Goal: Task Accomplishment & Management: Manage account settings

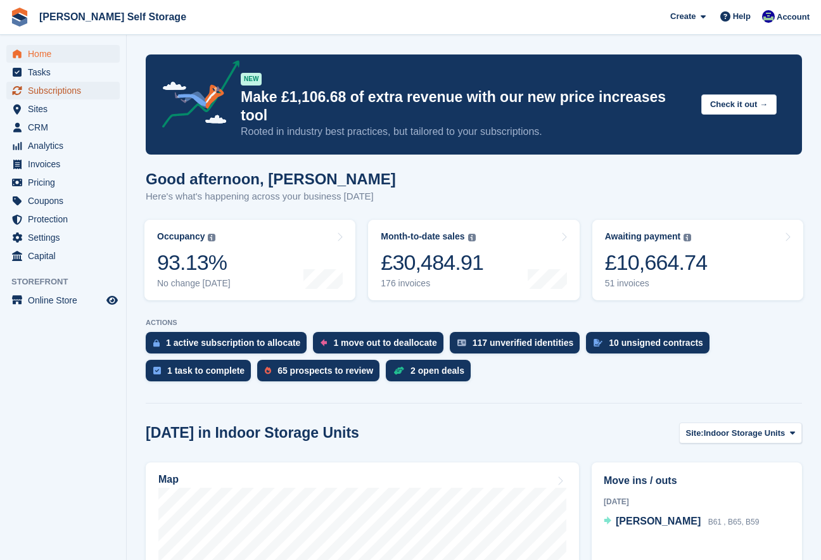
click at [39, 93] on span "Subscriptions" at bounding box center [66, 91] width 76 height 18
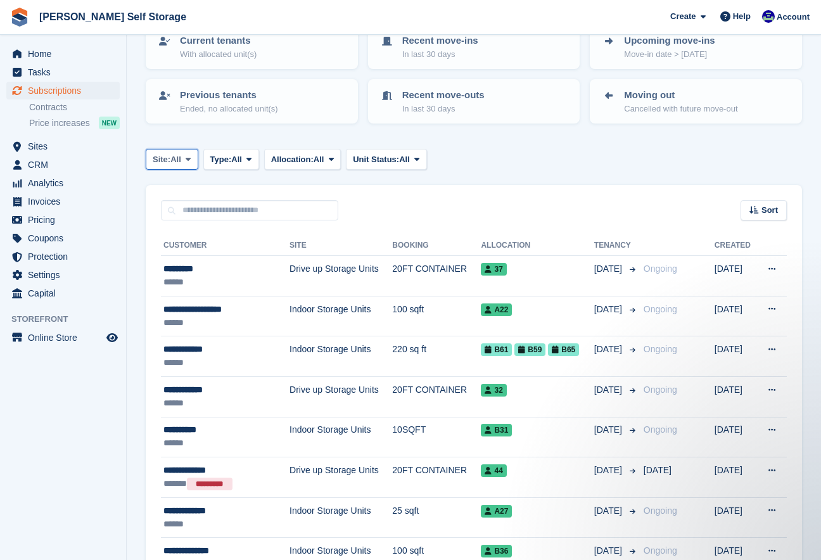
click at [193, 162] on span at bounding box center [188, 159] width 10 height 10
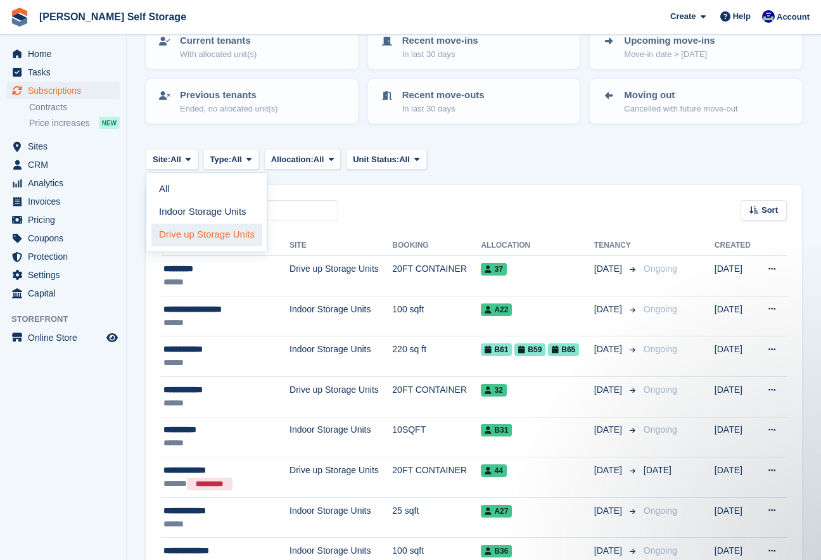
click at [185, 239] on link "Drive up Storage Units" at bounding box center [206, 235] width 111 height 23
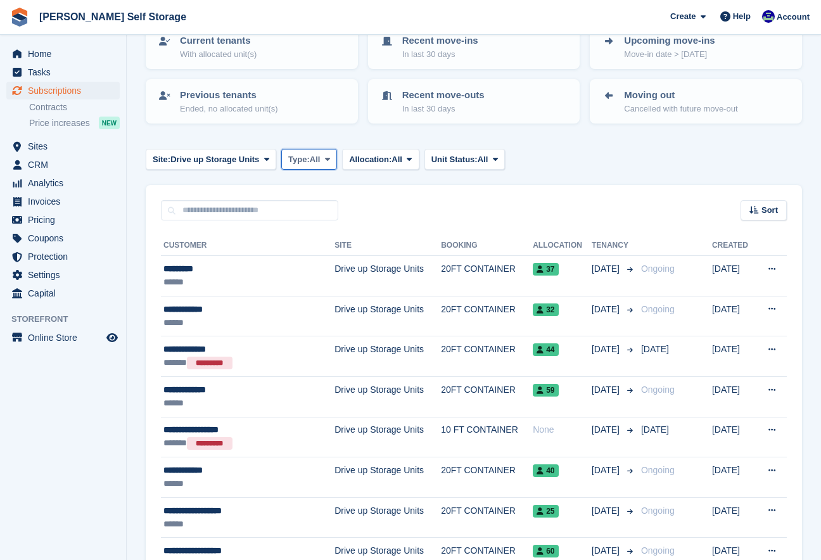
click at [330, 158] on icon at bounding box center [327, 159] width 5 height 8
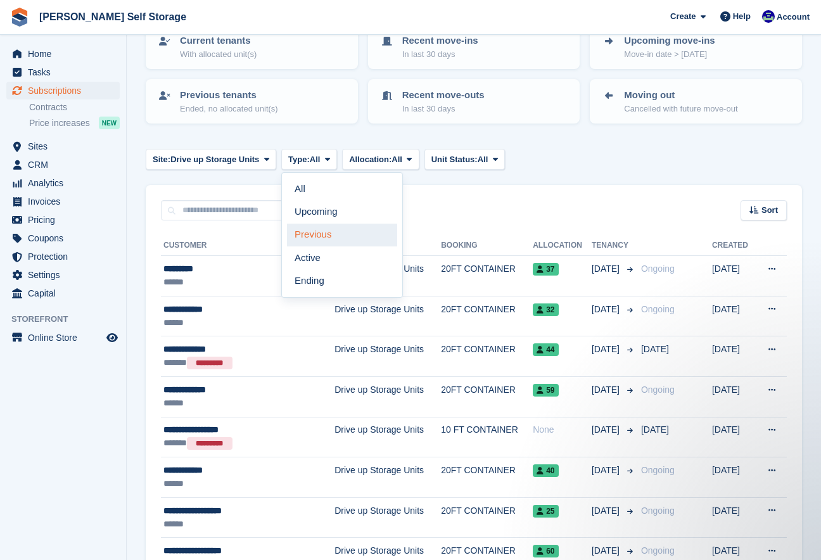
click at [312, 239] on link "Previous" at bounding box center [342, 235] width 110 height 23
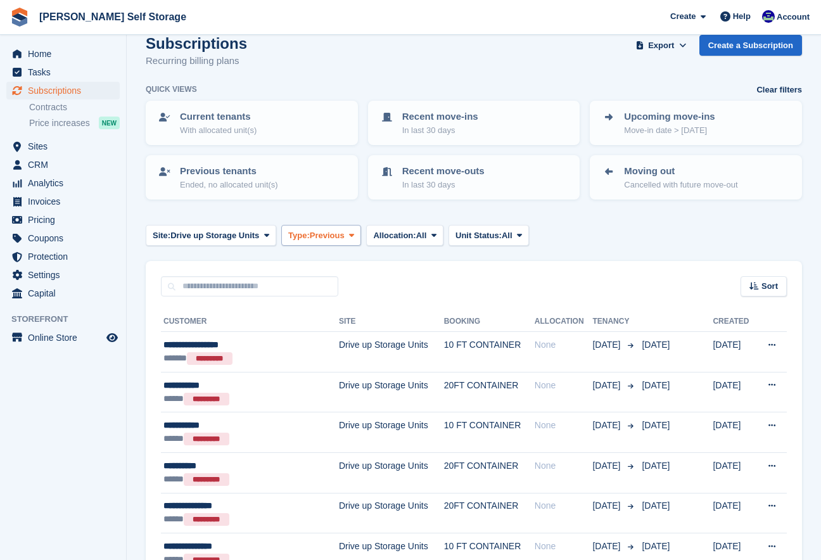
scroll to position [27, 0]
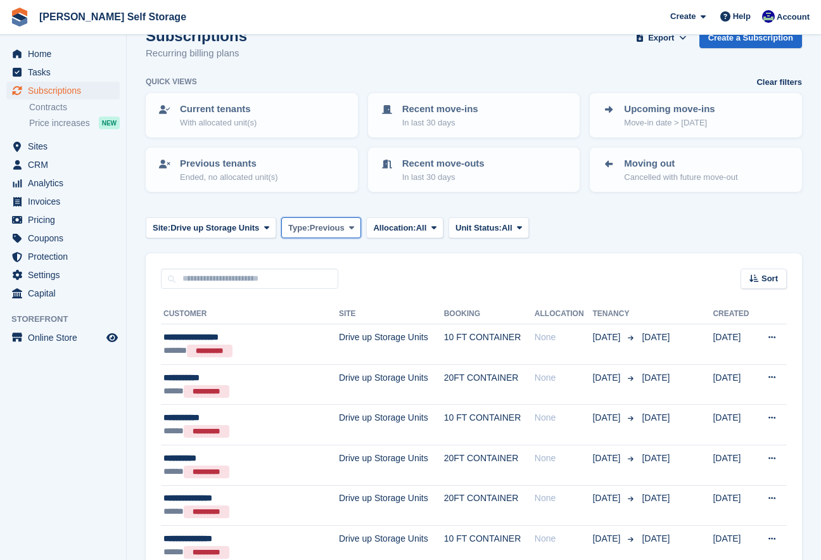
click at [354, 227] on icon at bounding box center [351, 228] width 5 height 8
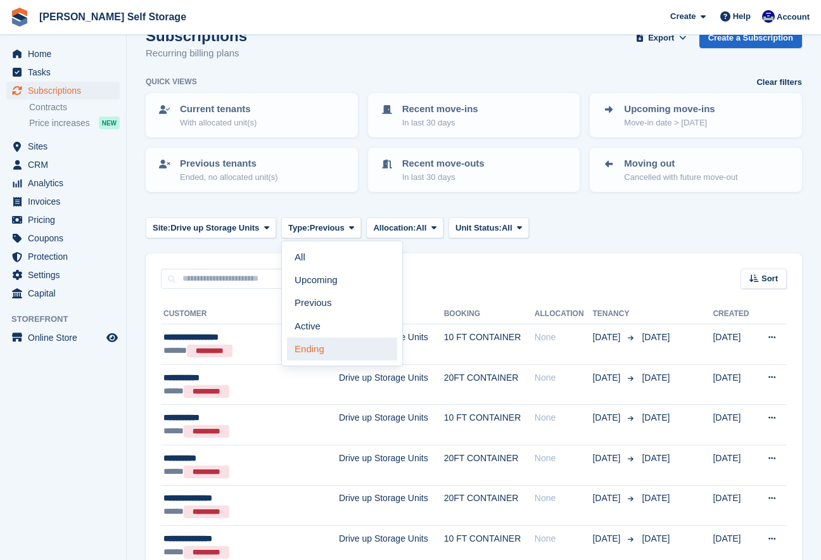
click at [314, 350] on link "Ending" at bounding box center [342, 349] width 110 height 23
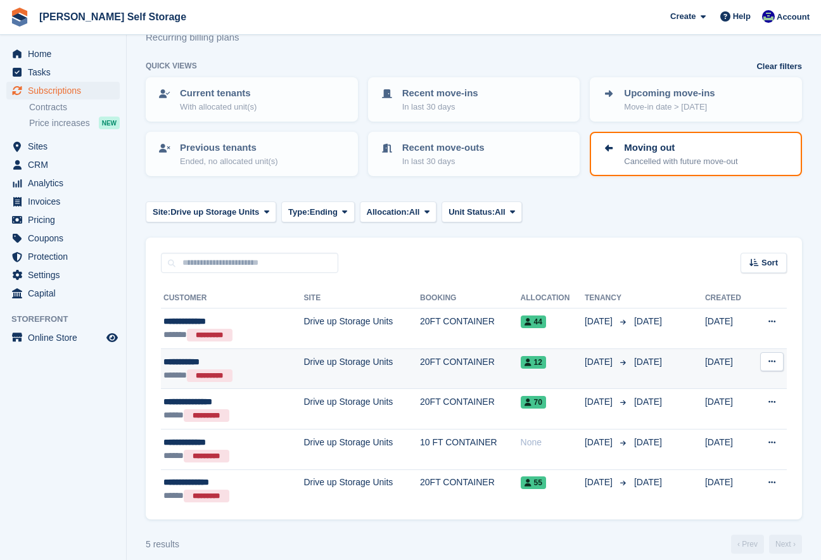
scroll to position [56, 0]
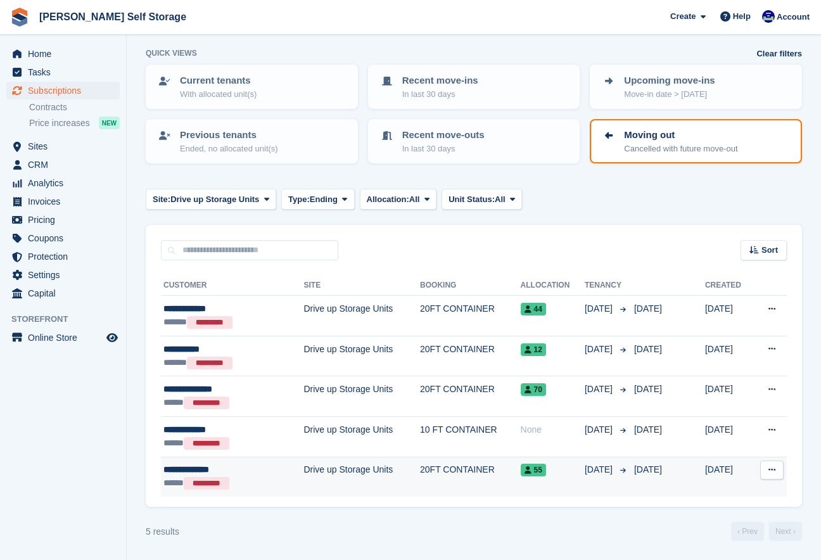
click at [184, 471] on div "**********" at bounding box center [216, 469] width 107 height 13
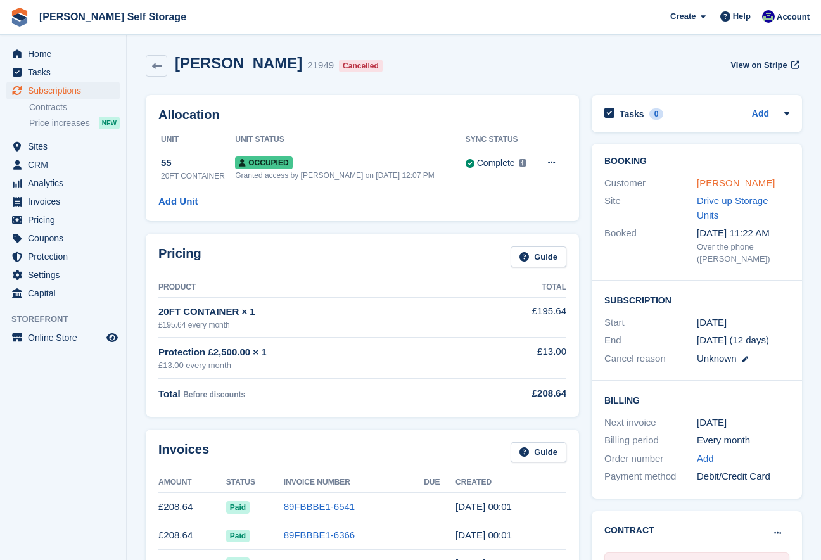
click at [708, 186] on link "[PERSON_NAME]" at bounding box center [736, 182] width 78 height 11
